Goal: Find specific page/section: Find specific page/section

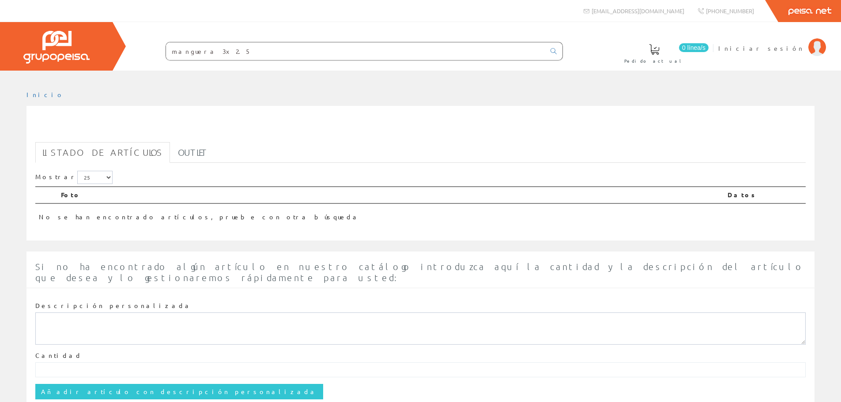
click at [211, 51] on input "manguera 3x2.5" at bounding box center [355, 51] width 379 height 18
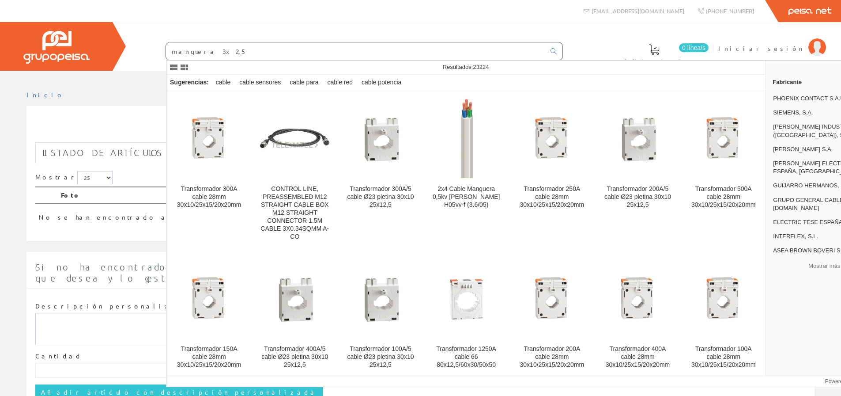
type input "manguera 3x2,5"
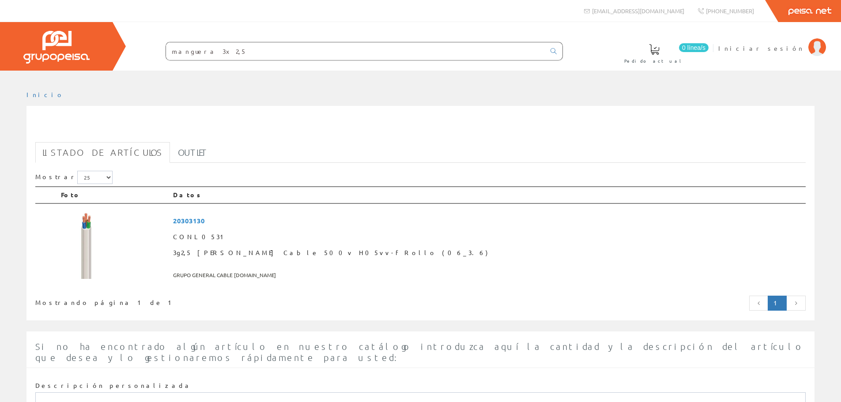
click at [282, 47] on input "manguera 3x2,5" at bounding box center [355, 51] width 379 height 18
click at [314, 252] on span "3g2,5 Blanca Cable 500v H05vv-f Rollo (06_3.6)" at bounding box center [487, 253] width 629 height 16
